Goal: Find specific page/section: Find specific page/section

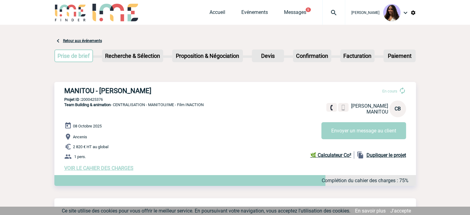
drag, startPoint x: 171, startPoint y: 88, endPoint x: 64, endPoint y: 89, distance: 107.0
click at [64, 89] on h3 "MANITOU - [PERSON_NAME]" at bounding box center [157, 91] width 186 height 8
copy h3 "MANITOU - [PERSON_NAME]"
drag, startPoint x: 112, startPoint y: 100, endPoint x: 83, endPoint y: 99, distance: 29.4
click at [83, 99] on p "Projet ID : 2000425376" at bounding box center [235, 99] width 362 height 5
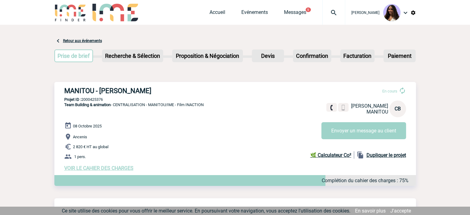
copy p "2000425376"
click at [283, 20] on div "Accueil Evénements Messages 5 Projet, client Projet, client" at bounding box center [278, 12] width 136 height 25
click at [284, 17] on link "Messages" at bounding box center [295, 13] width 22 height 9
